Goal: Task Accomplishment & Management: Use online tool/utility

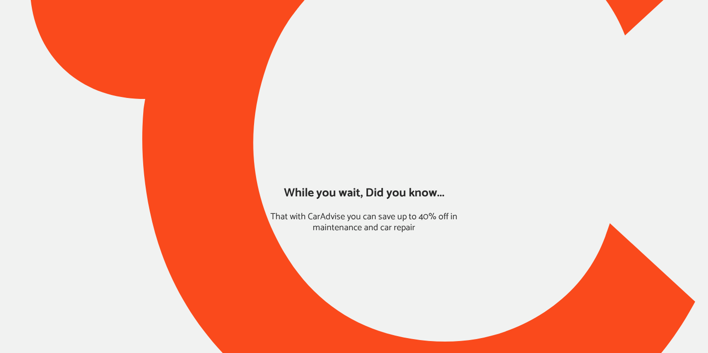
type input "*****"
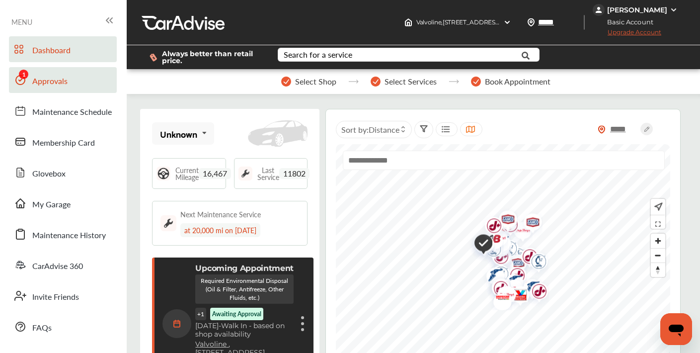
click at [49, 80] on span "Approvals" at bounding box center [49, 81] width 35 height 13
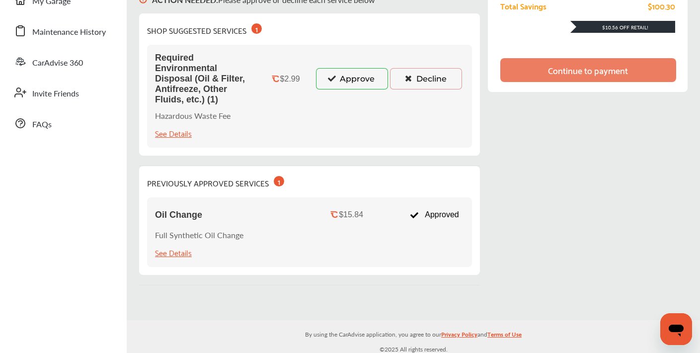
scroll to position [206, 0]
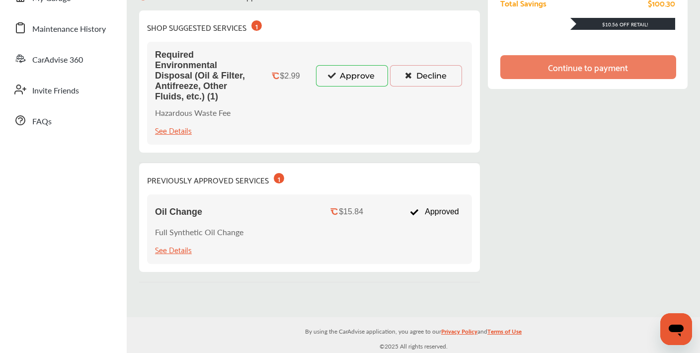
click at [345, 80] on button "Approve" at bounding box center [352, 75] width 72 height 21
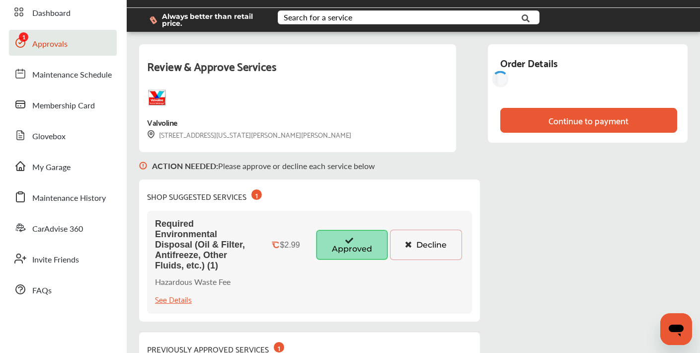
scroll to position [0, 0]
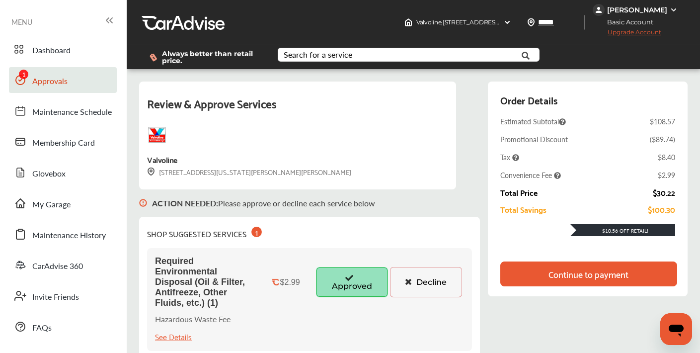
click at [569, 269] on div "Continue to payment" at bounding box center [589, 274] width 80 height 10
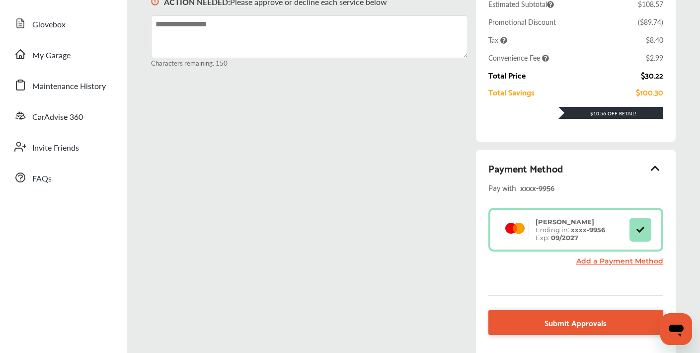
scroll to position [163, 0]
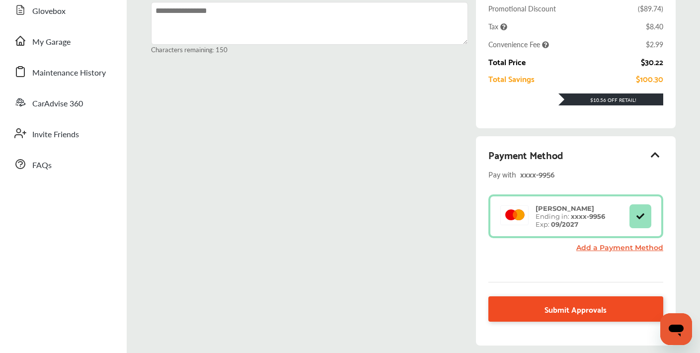
click at [574, 310] on span "Submit Approvals" at bounding box center [576, 308] width 62 height 13
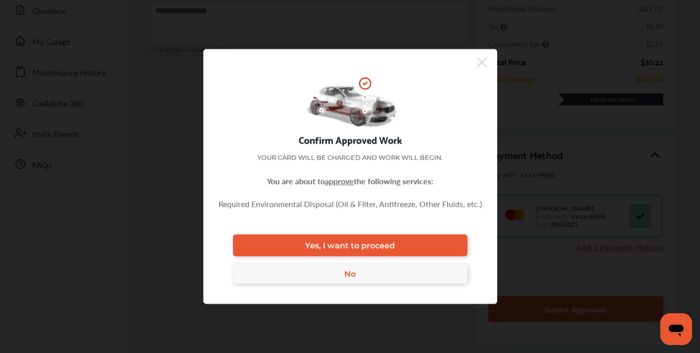
click at [422, 246] on link "Yes, I want to proceed" at bounding box center [350, 246] width 235 height 22
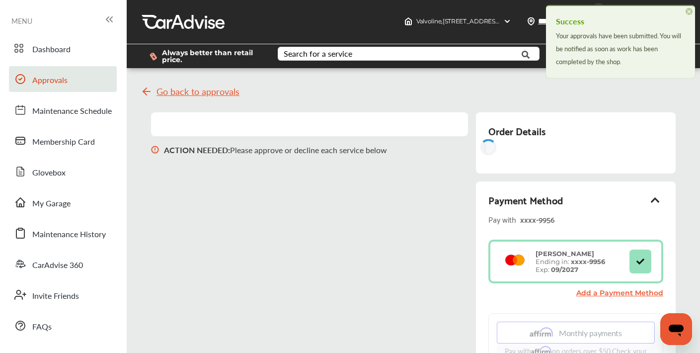
scroll to position [0, 0]
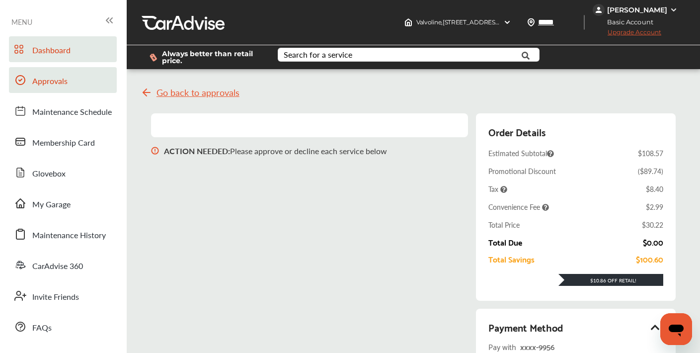
click at [58, 55] on span "Dashboard" at bounding box center [51, 50] width 38 height 13
